Goal: Task Accomplishment & Management: Complete application form

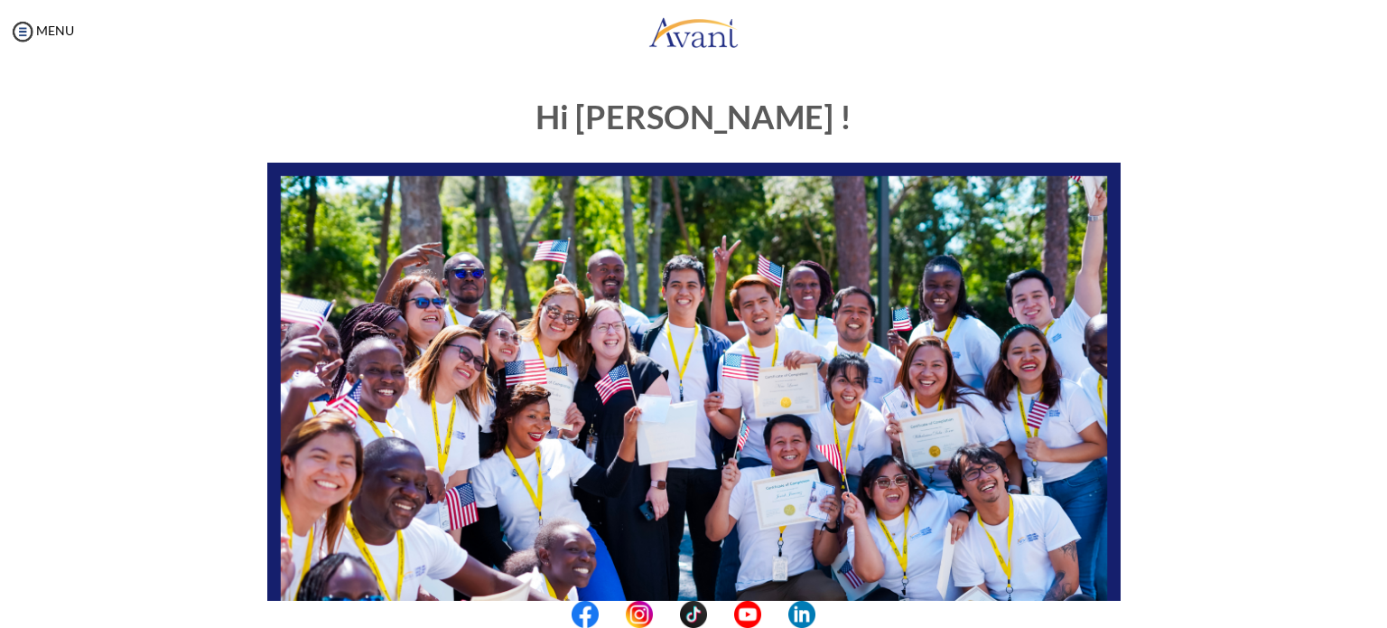
scroll to position [375, 0]
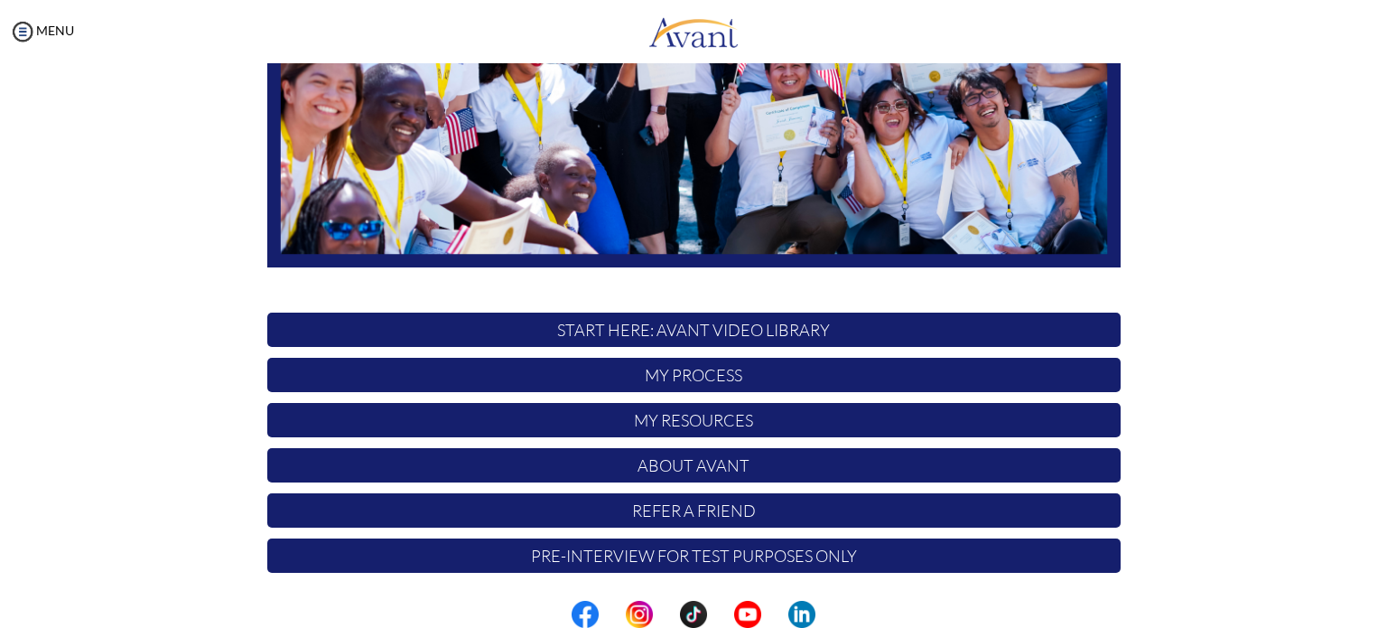
click at [694, 420] on p "My Resources" at bounding box center [694, 420] width 854 height 34
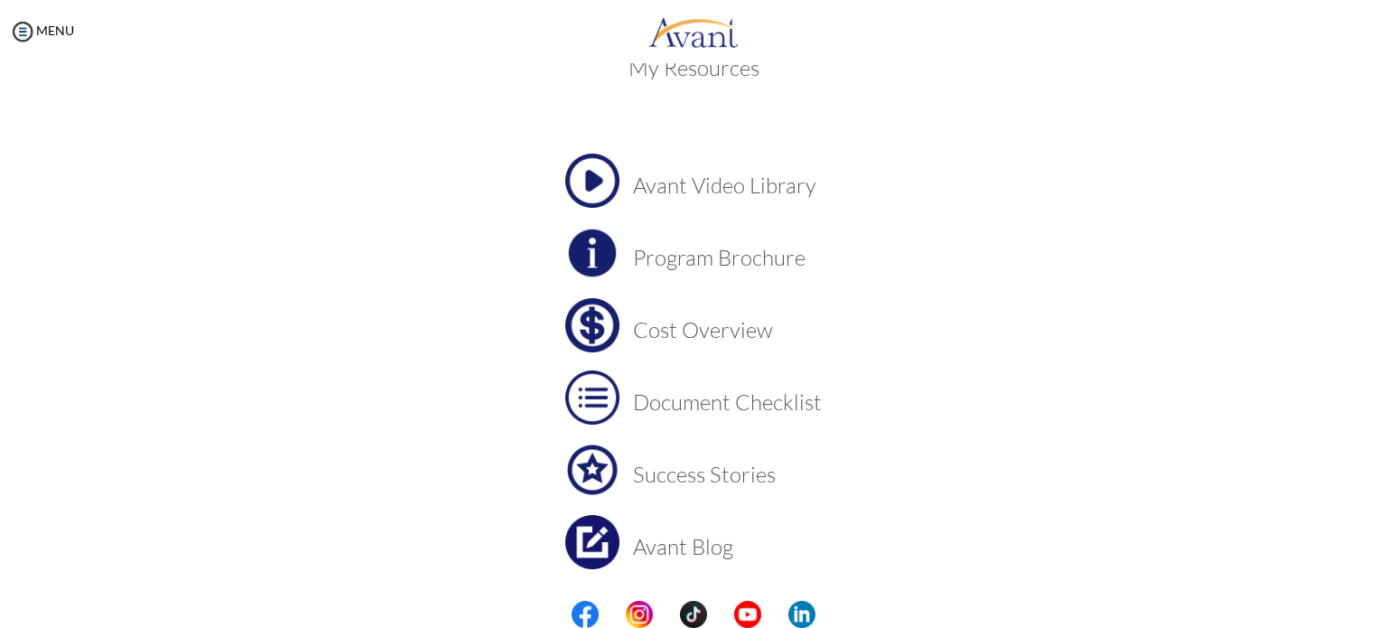
scroll to position [46, 0]
click at [678, 332] on h3 "Cost Overview" at bounding box center [727, 326] width 189 height 23
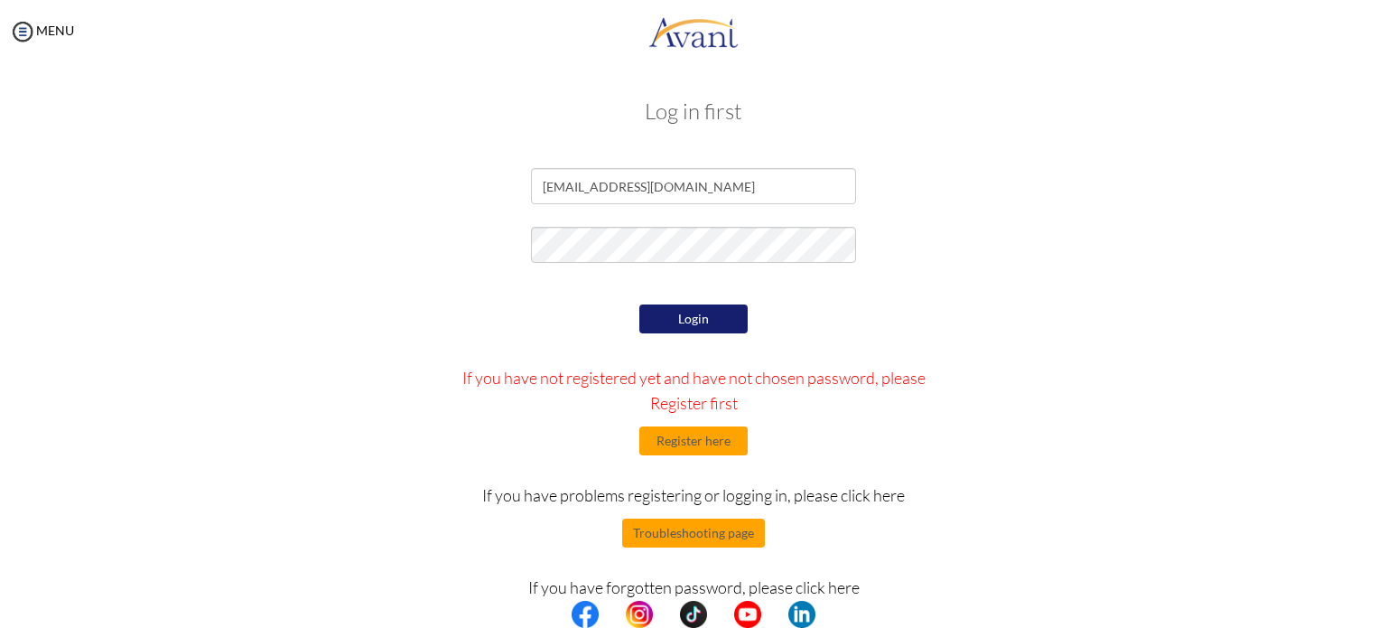
click at [700, 324] on button "Login" at bounding box center [694, 318] width 108 height 29
click at [42, 32] on link "MENU" at bounding box center [41, 30] width 65 height 15
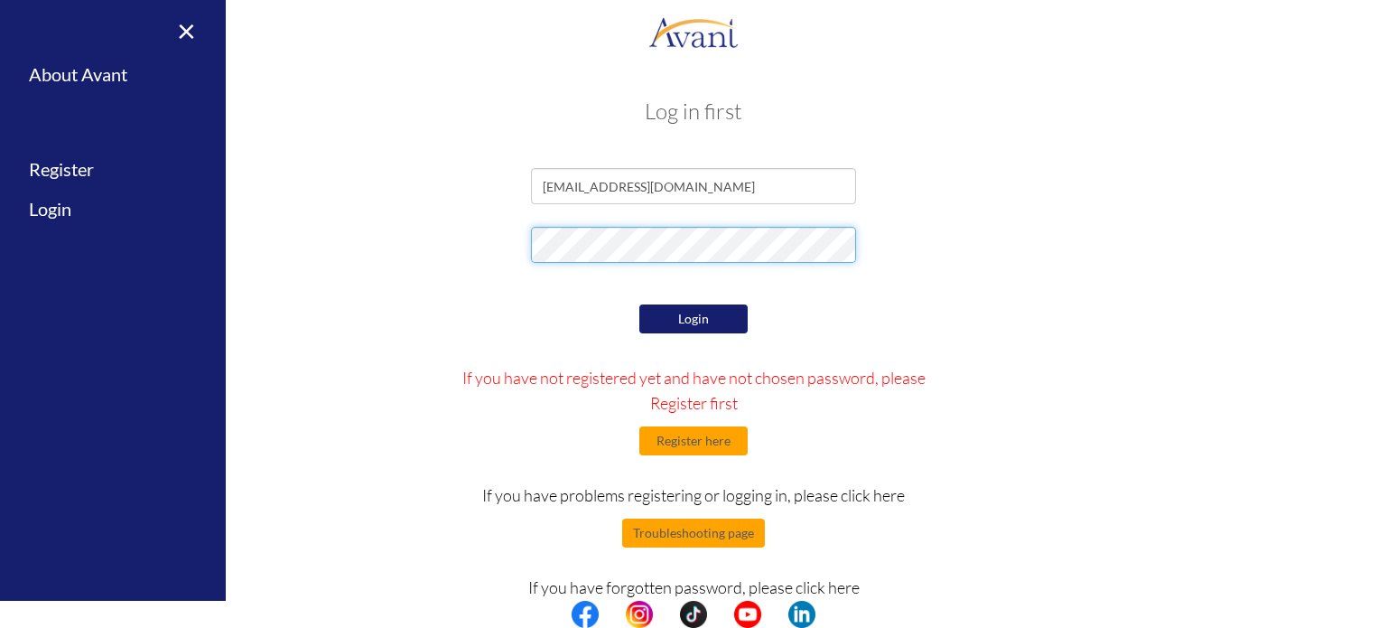
click at [285, 226] on form "ckhan@avanthealthcare.com Login If you have not registered yet and have not cho…" at bounding box center [694, 404] width 1030 height 472
click at [1030, 402] on div "Login If you have not registered yet and have not chosen password, please Regis…" at bounding box center [693, 470] width 1057 height 340
click at [700, 322] on button "Login" at bounding box center [694, 318] width 108 height 29
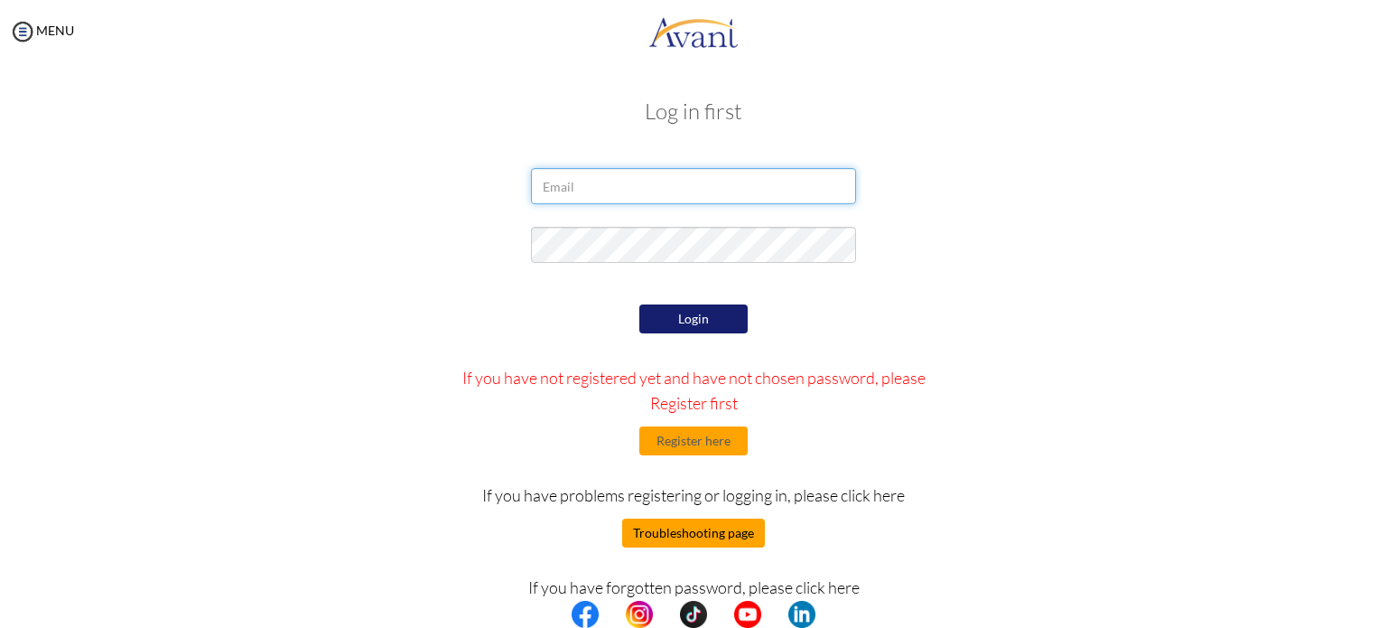
type input "[EMAIL_ADDRESS][DOMAIN_NAME]"
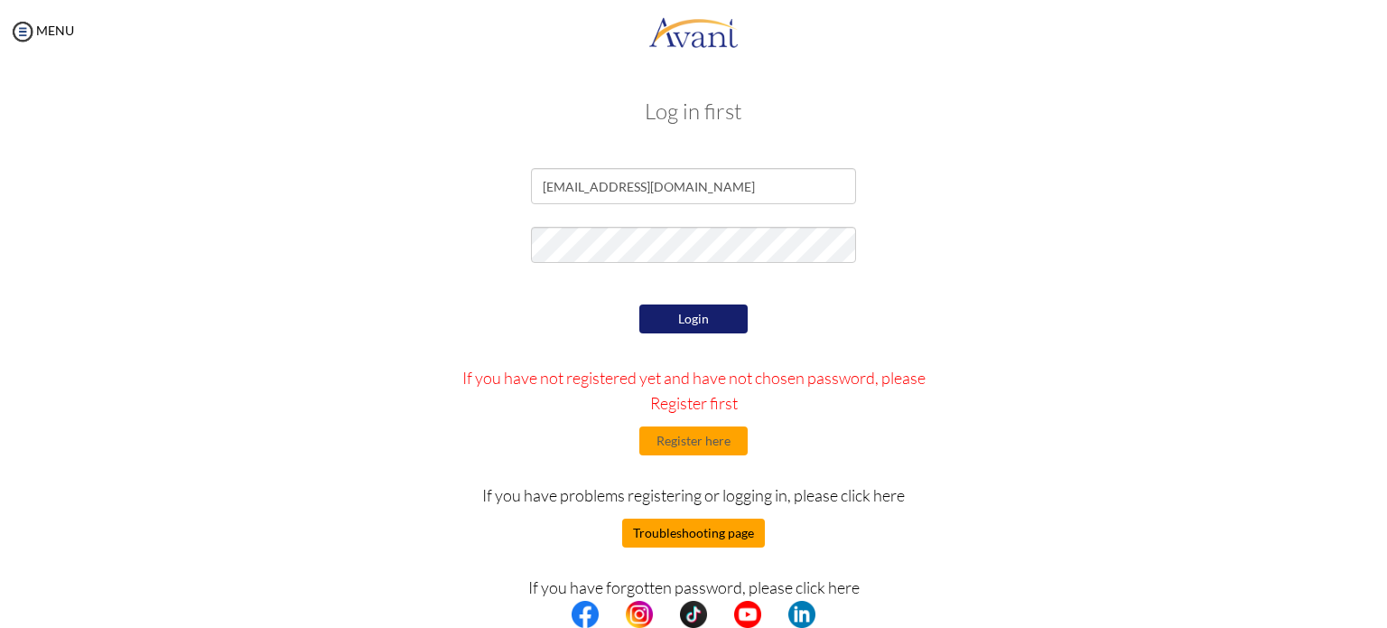
click at [715, 536] on button "Troubleshooting page" at bounding box center [693, 532] width 143 height 29
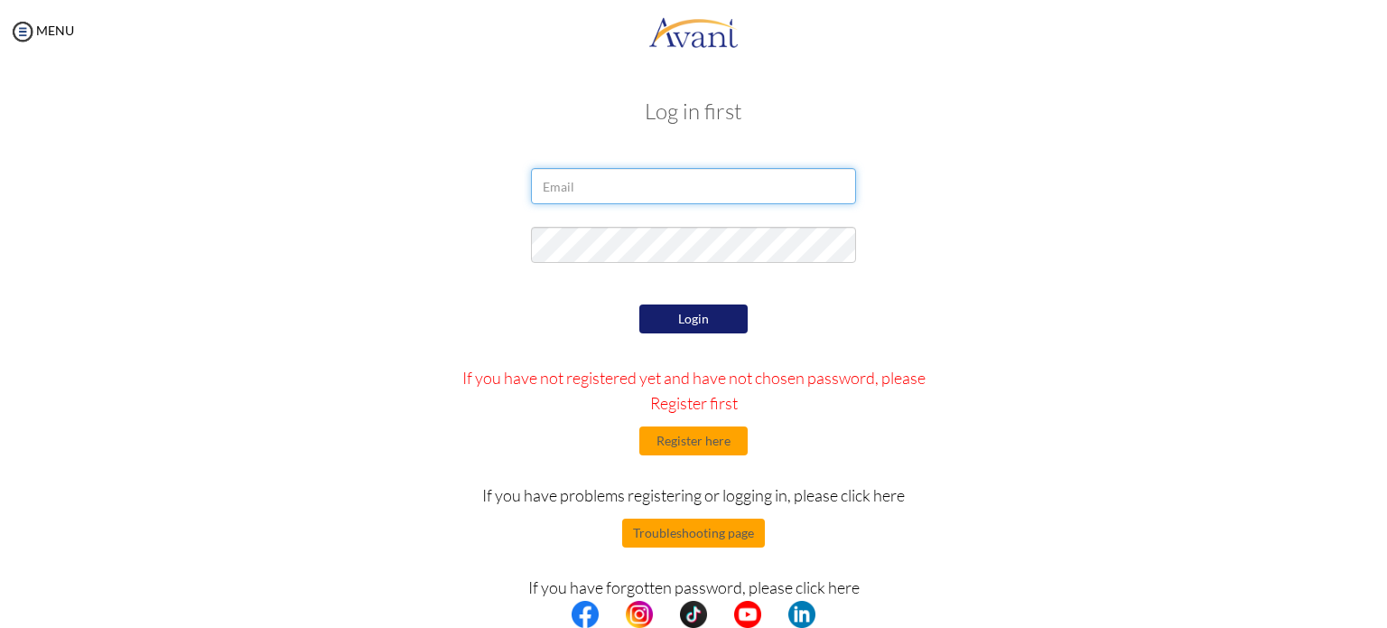
type input "[EMAIL_ADDRESS][DOMAIN_NAME]"
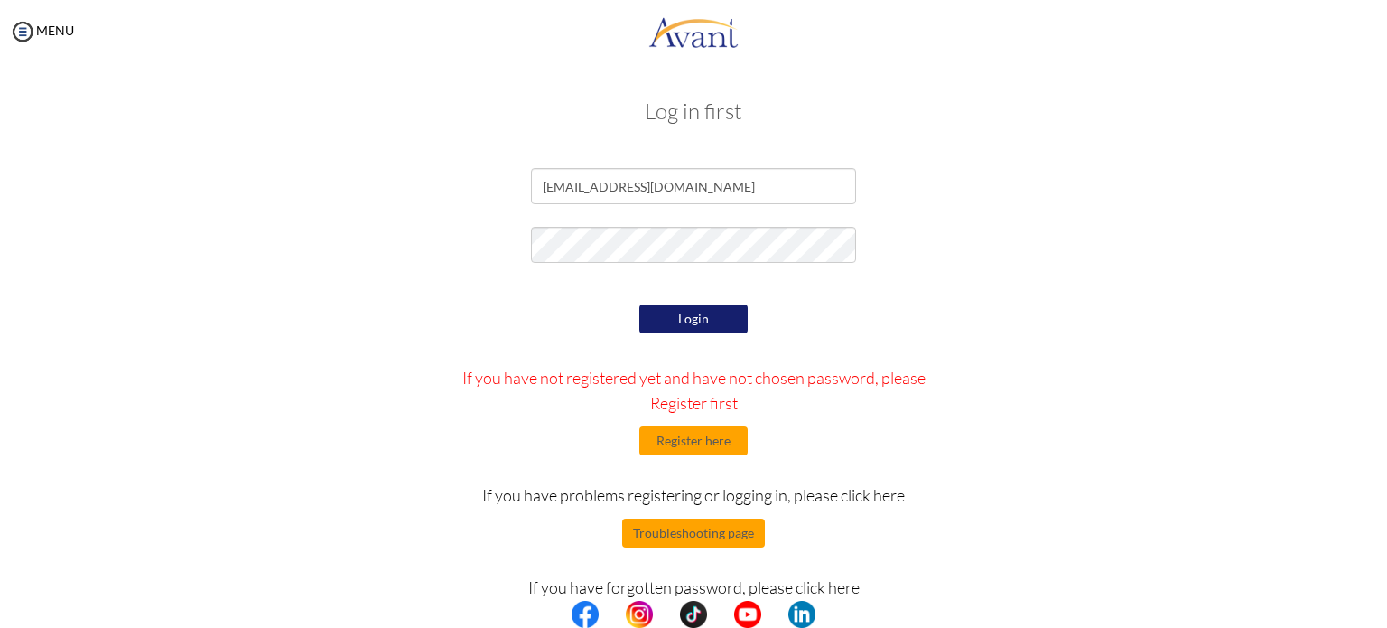
click at [827, 593] on p "If you have forgotten password, please click here" at bounding box center [694, 586] width 501 height 25
click at [845, 581] on p "If you have forgotten password, please click here" at bounding box center [694, 586] width 501 height 25
click at [846, 588] on p "If you have forgotten password, please click here" at bounding box center [694, 586] width 501 height 25
drag, startPoint x: 531, startPoint y: 583, endPoint x: 884, endPoint y: 575, distance: 353.3
click at [884, 575] on p "If you have forgotten password, please click here" at bounding box center [694, 586] width 501 height 25
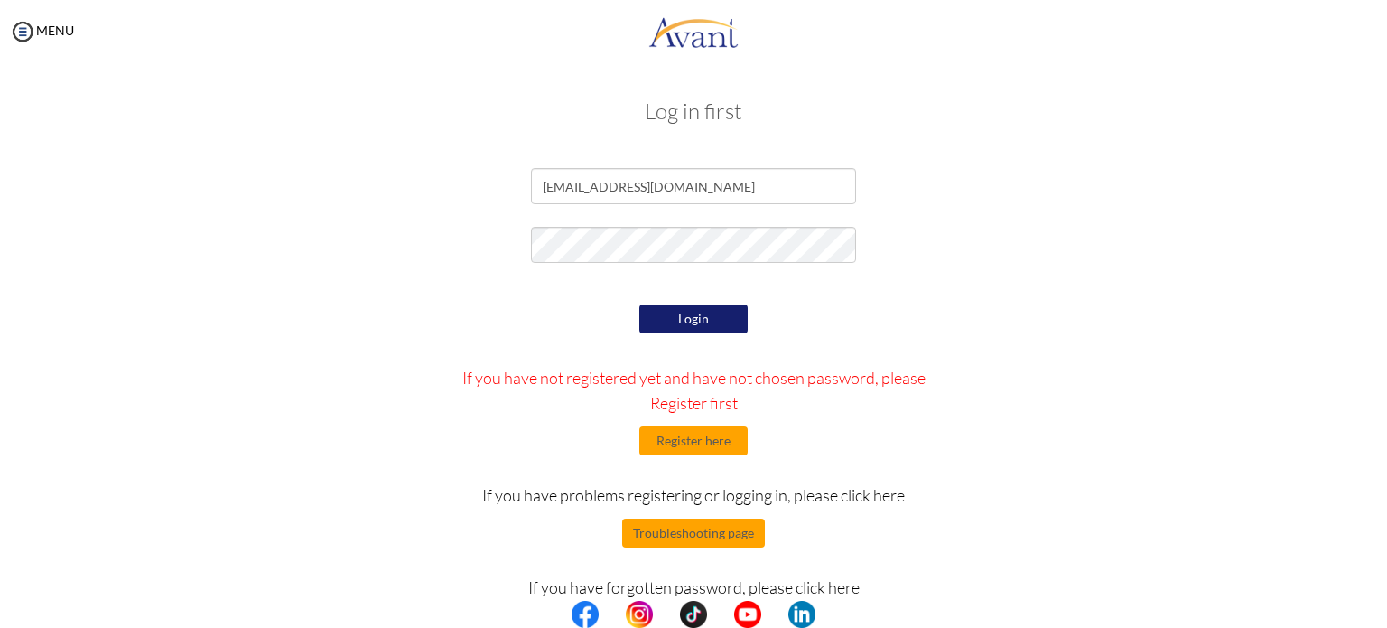
click at [701, 516] on div "Login If you have not registered yet and have not chosen password, please Regis…" at bounding box center [694, 470] width 528 height 340
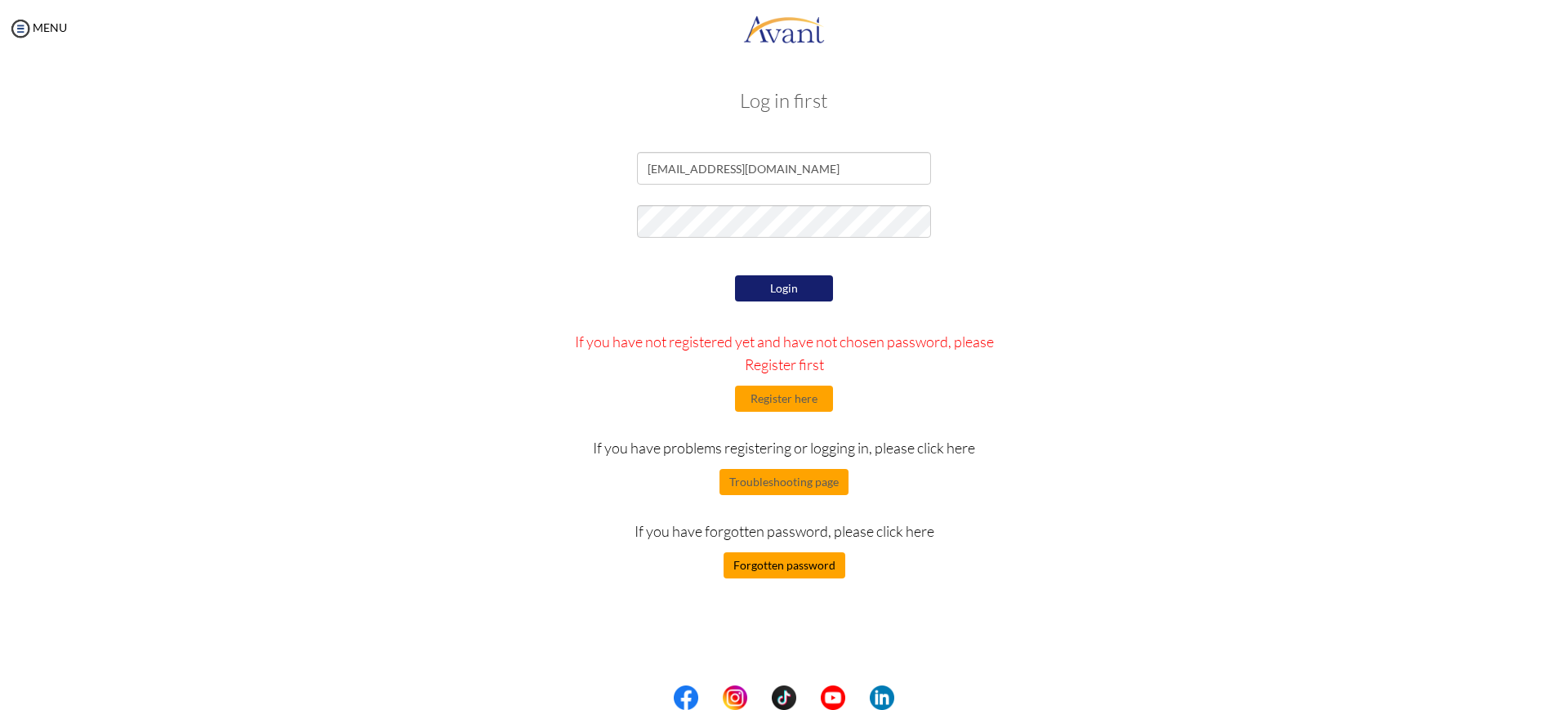
drag, startPoint x: 1197, startPoint y: 3, endPoint x: 799, endPoint y: 570, distance: 692.7
click at [799, 567] on button "Forgotten password" at bounding box center [784, 565] width 122 height 26
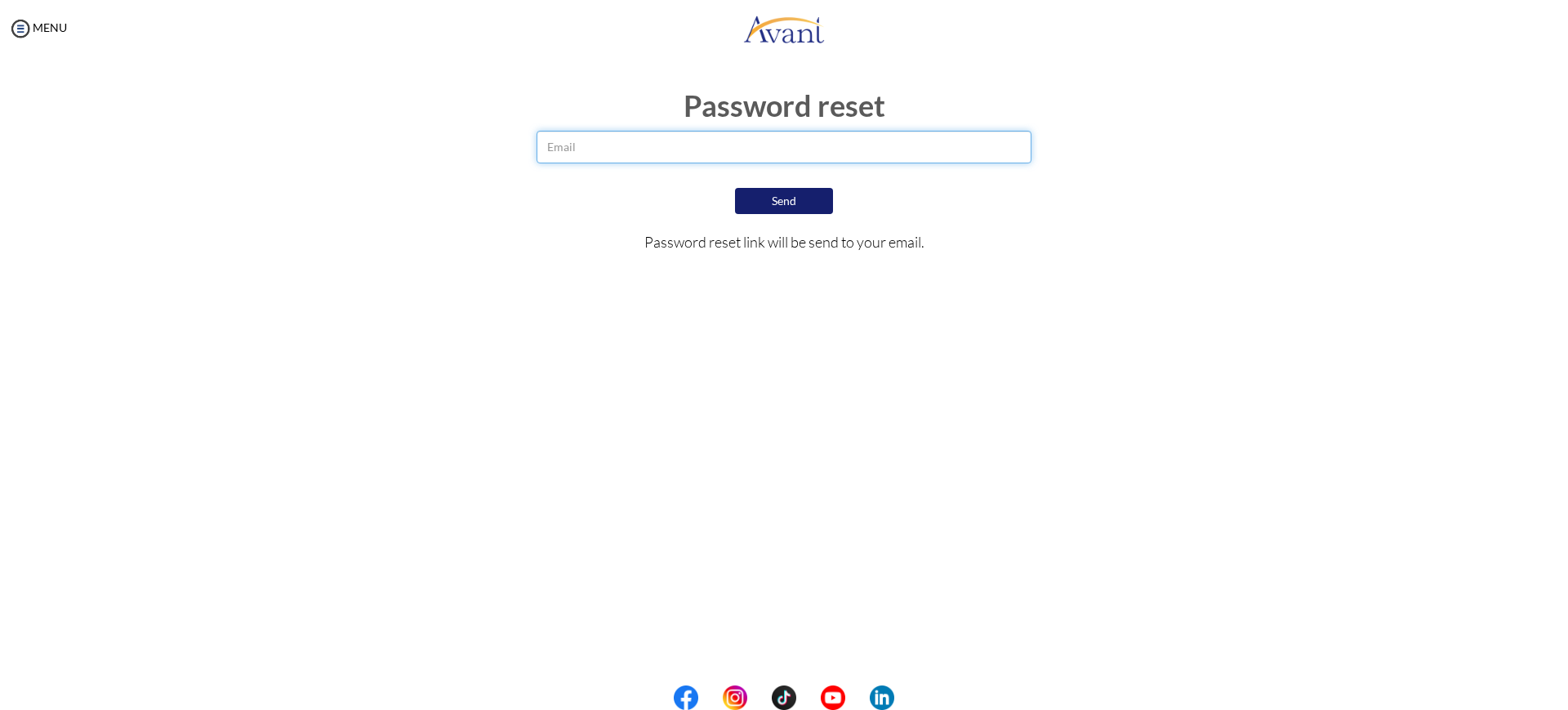
click at [668, 133] on input "email" at bounding box center [784, 147] width 496 height 33
type input "[EMAIL_ADDRESS][DOMAIN_NAME]"
click at [791, 205] on button "Send" at bounding box center [784, 201] width 98 height 26
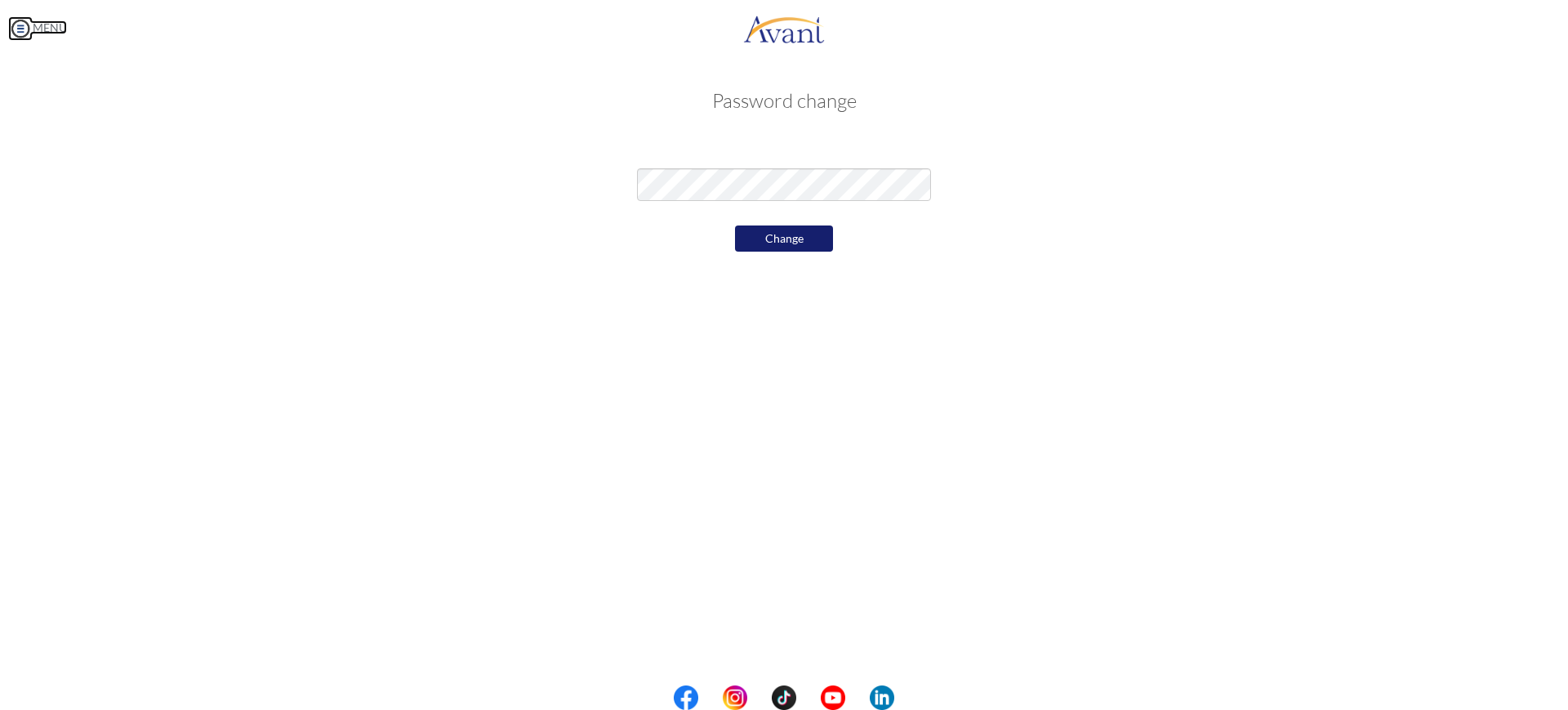
click at [16, 17] on img at bounding box center [20, 28] width 24 height 24
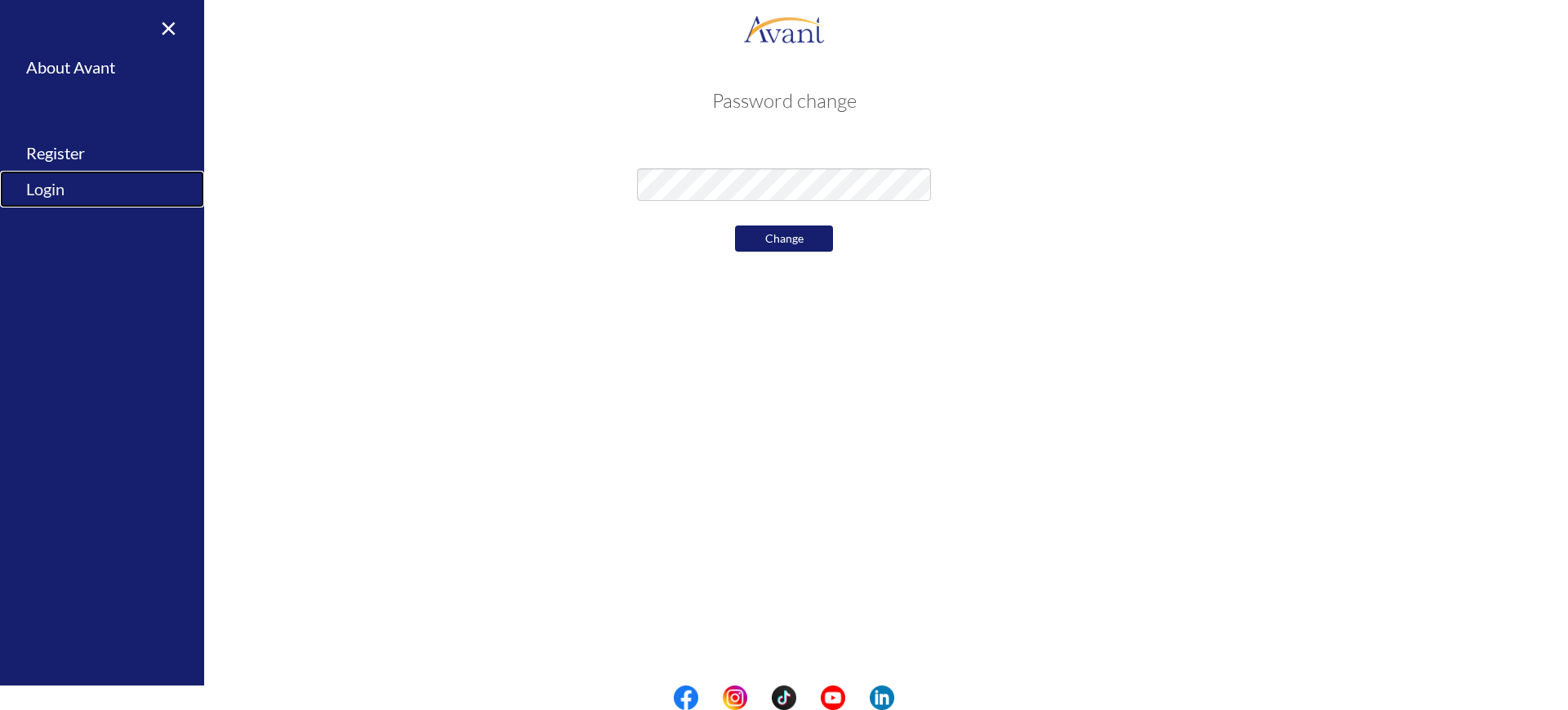
click at [55, 193] on link "Login" at bounding box center [102, 189] width 204 height 37
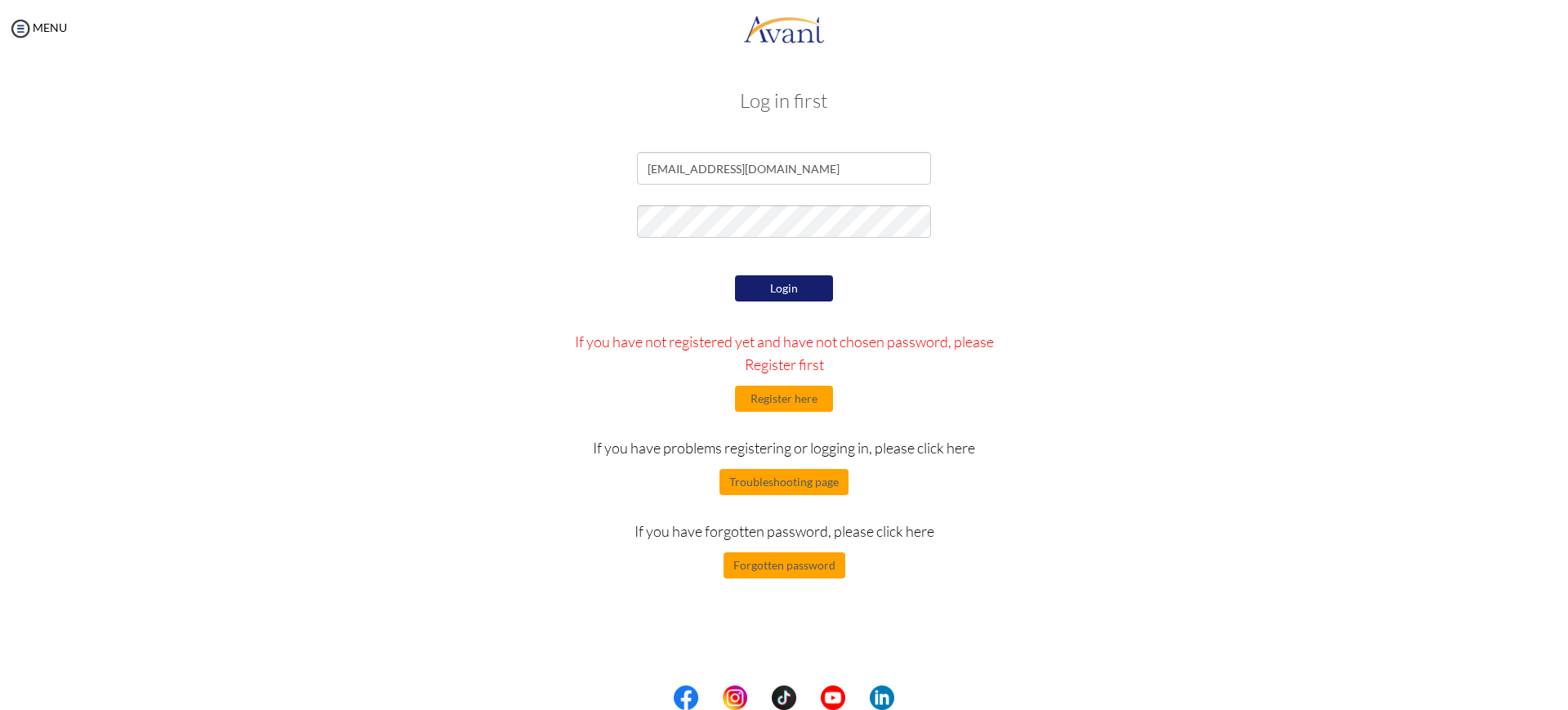
click at [783, 289] on button "Login" at bounding box center [784, 288] width 98 height 26
click at [554, 202] on form "ckhan@avanthealthcare.com Login If you have not registered yet and have not cho…" at bounding box center [784, 365] width 931 height 427
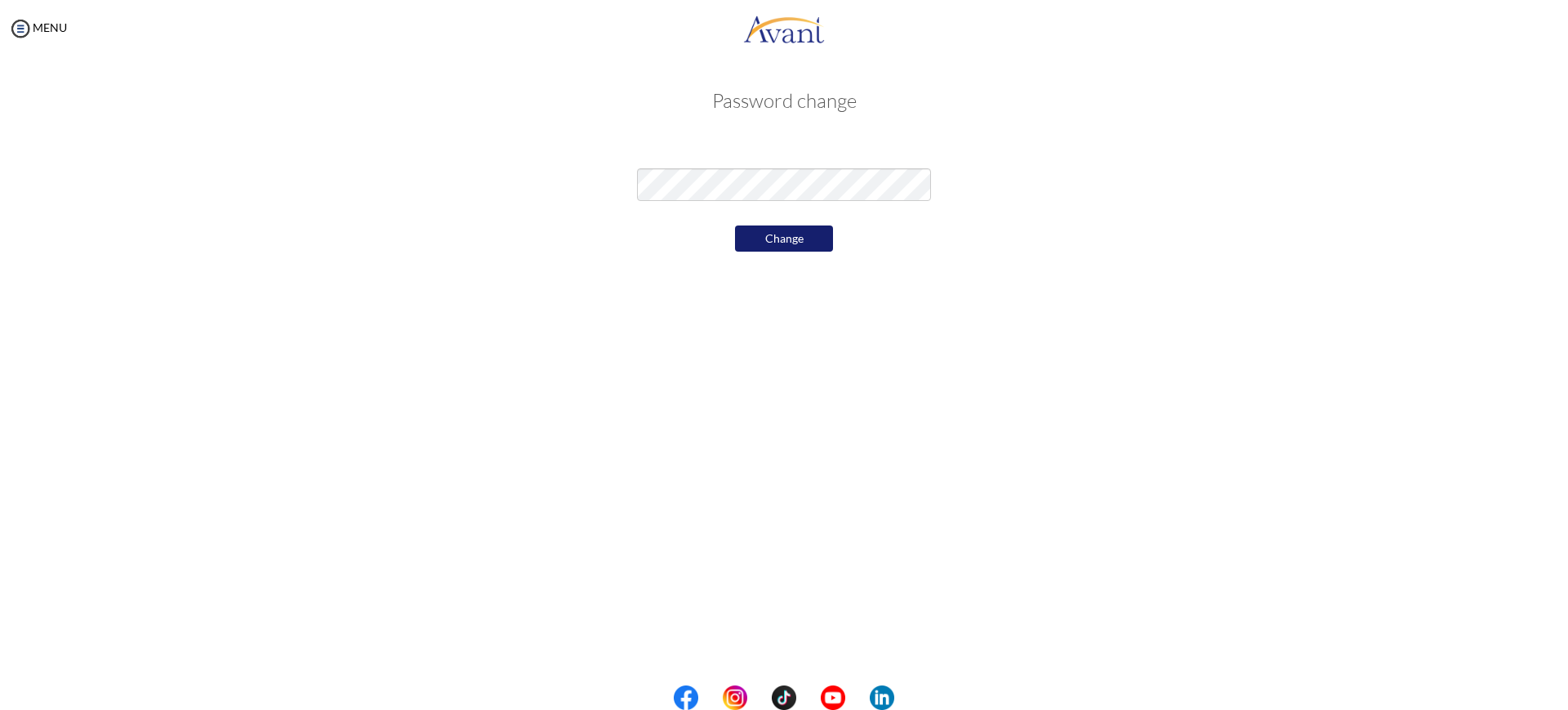
click at [646, 307] on div "My Status What is the next step? We would like you to watch the introductory vi…" at bounding box center [784, 412] width 1568 height 710
click at [787, 225] on button "Change" at bounding box center [784, 238] width 98 height 26
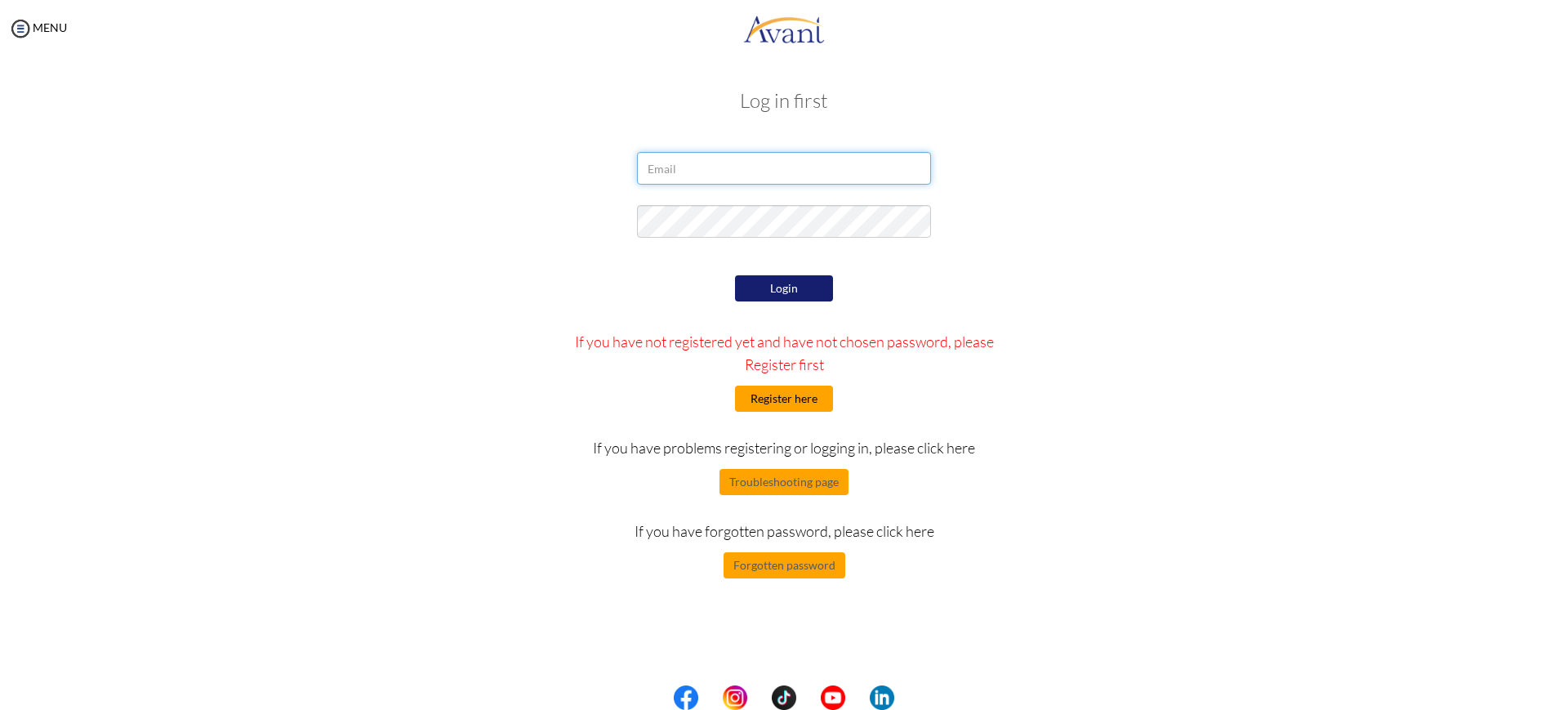
type input "[EMAIL_ADDRESS][DOMAIN_NAME]"
click at [789, 403] on button "Register here" at bounding box center [784, 398] width 98 height 26
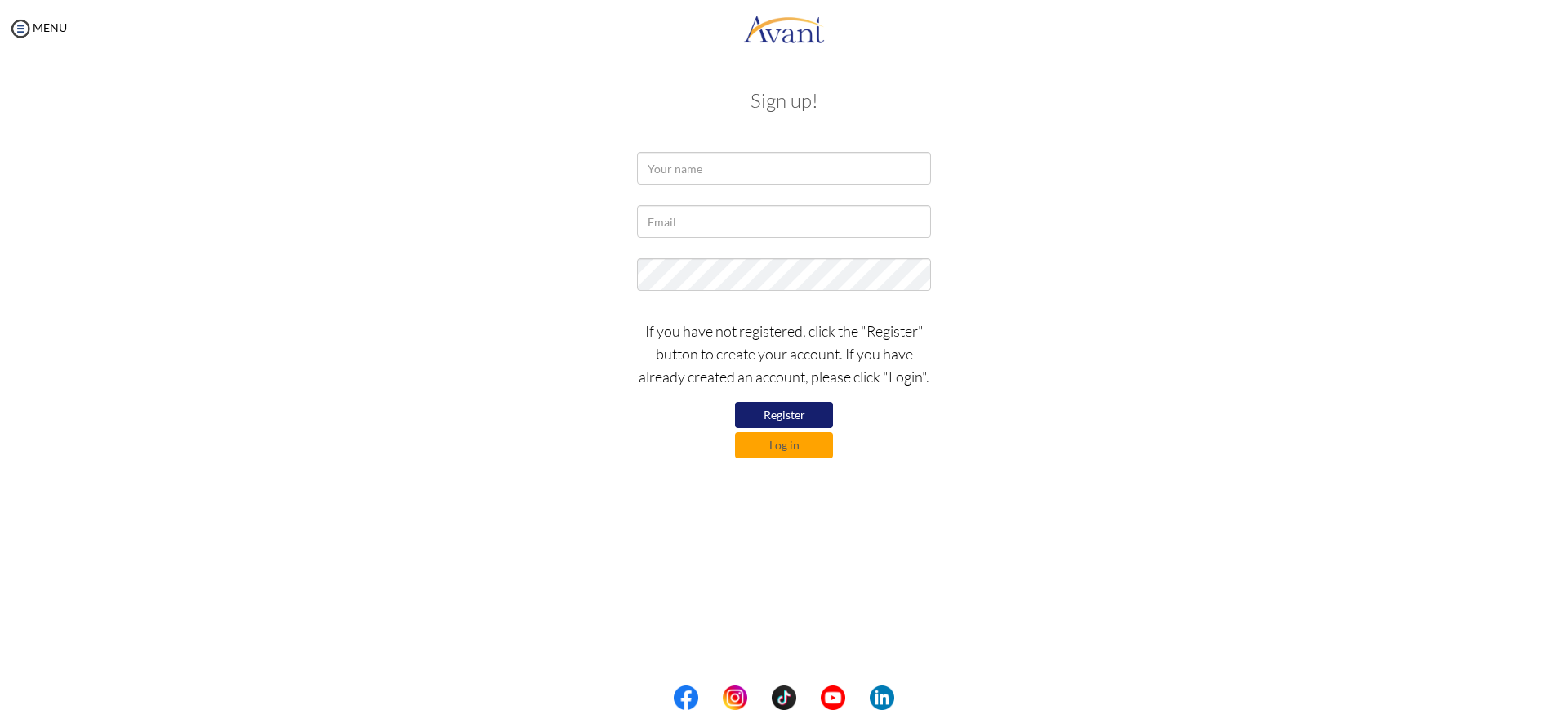
click at [750, 149] on div "Sign up! If you have not registered, click the "Register" button to create your…" at bounding box center [784, 271] width 956 height 397
click at [749, 152] on input "text" at bounding box center [784, 168] width 294 height 33
type input "[PERSON_NAME]"
click at [723, 216] on input "text" at bounding box center [784, 222] width 294 height 33
type input "[EMAIL_ADDRESS][DOMAIN_NAME]"
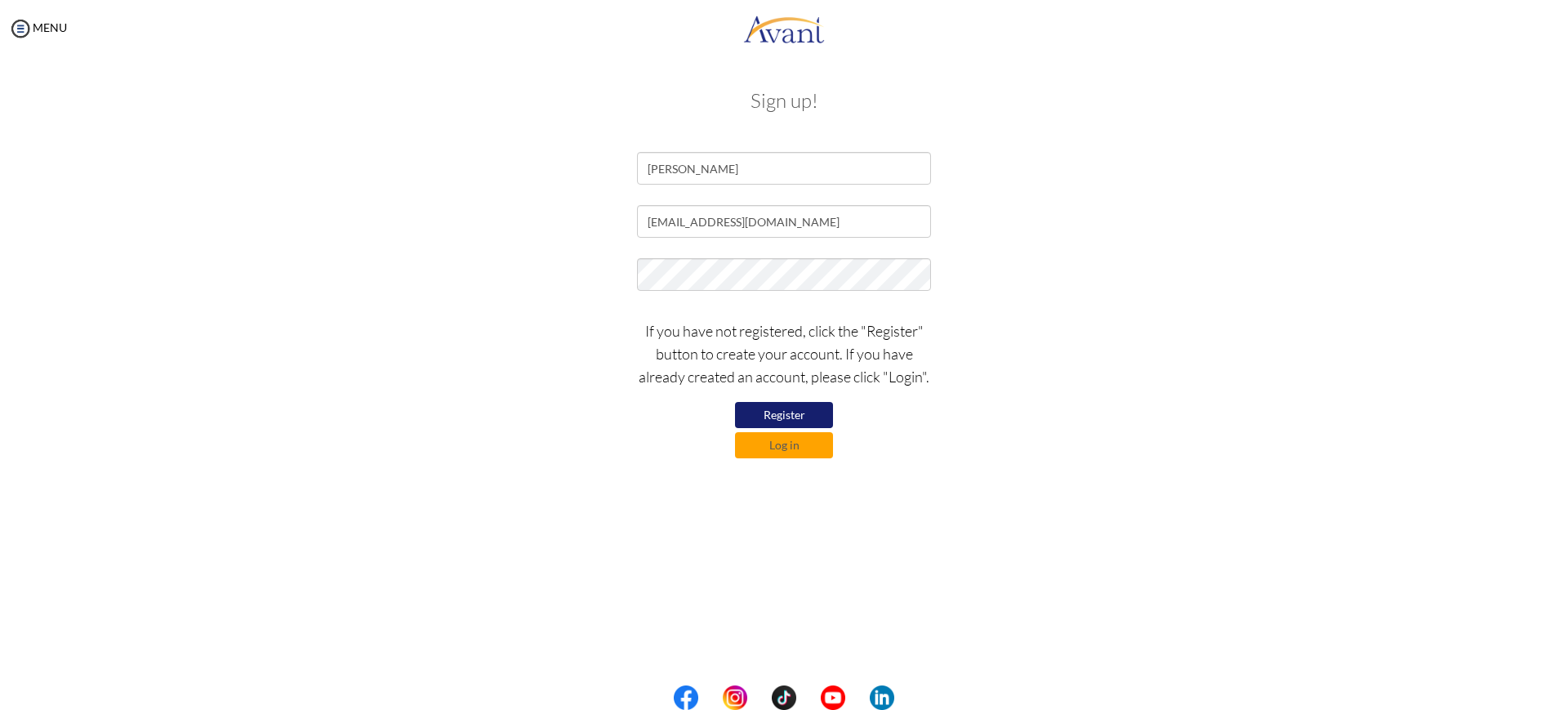
click at [629, 443] on div "If you have not registered, click the "Register" button to create your account.…" at bounding box center [784, 384] width 318 height 147
click at [770, 414] on button "Register" at bounding box center [784, 414] width 98 height 26
click at [797, 412] on button "Register" at bounding box center [784, 414] width 98 height 26
